Goal: Find specific page/section: Find specific page/section

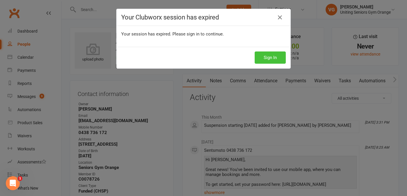
click at [274, 58] on button "Sign In" at bounding box center [270, 57] width 31 height 12
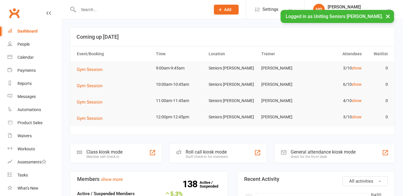
click at [90, 12] on input "text" at bounding box center [142, 10] width 130 height 8
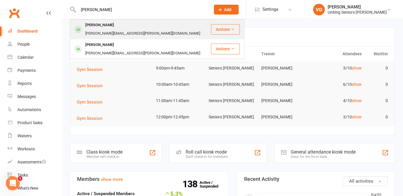
type input "brenda coyle"
click at [107, 26] on div "Brenda Coyle" at bounding box center [99, 25] width 32 height 8
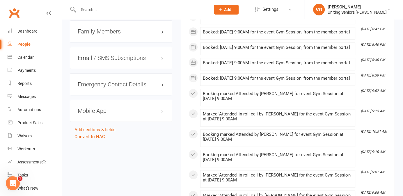
scroll to position [582, 0]
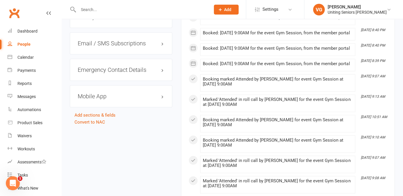
click at [122, 107] on div "Mobile App" at bounding box center [121, 96] width 102 height 22
click at [162, 99] on h3 "Mobile App" at bounding box center [121, 96] width 87 height 6
